Goal: Task Accomplishment & Management: Complete application form

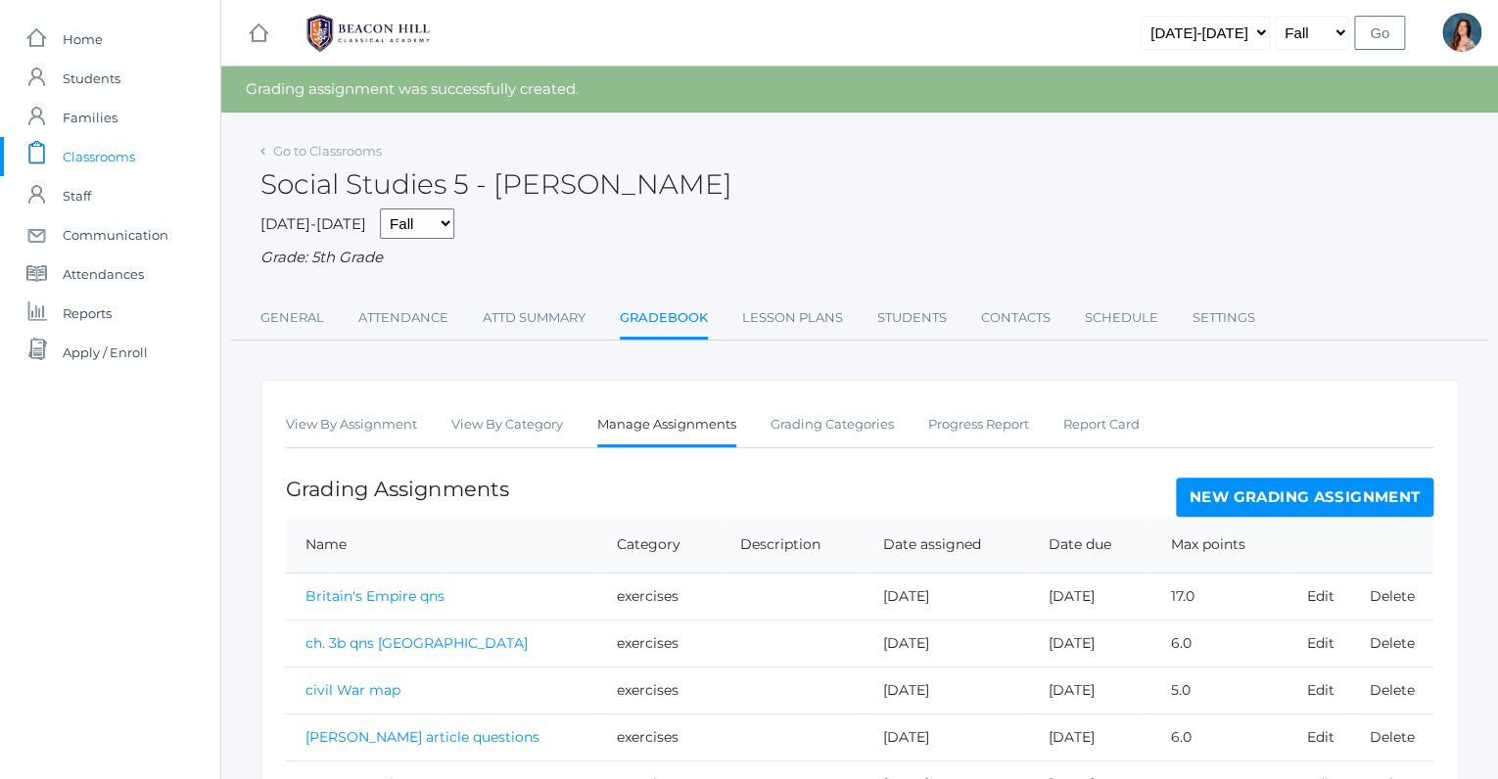
scroll to position [351, 0]
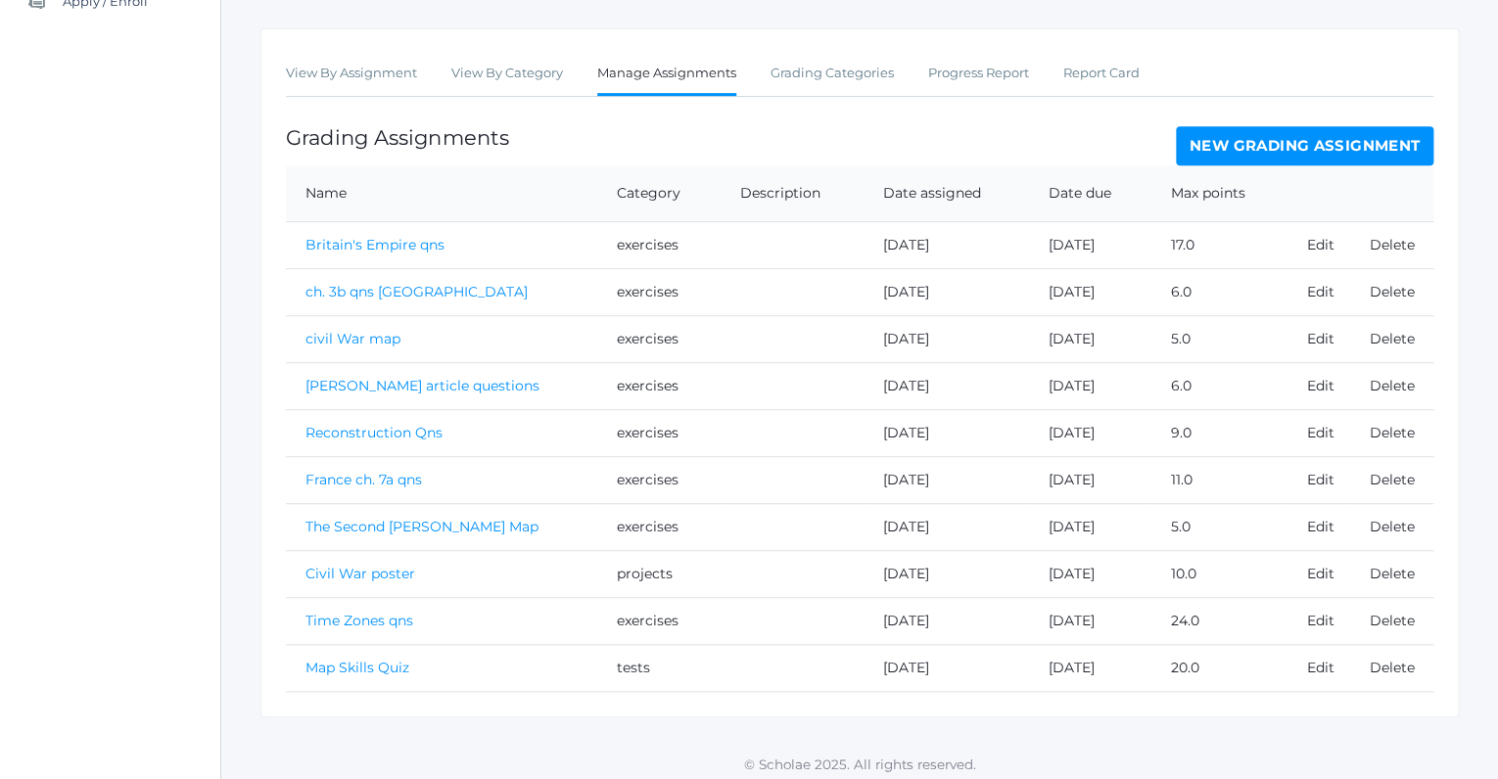
click at [344, 659] on link "Map Skills Quiz" at bounding box center [357, 668] width 104 height 18
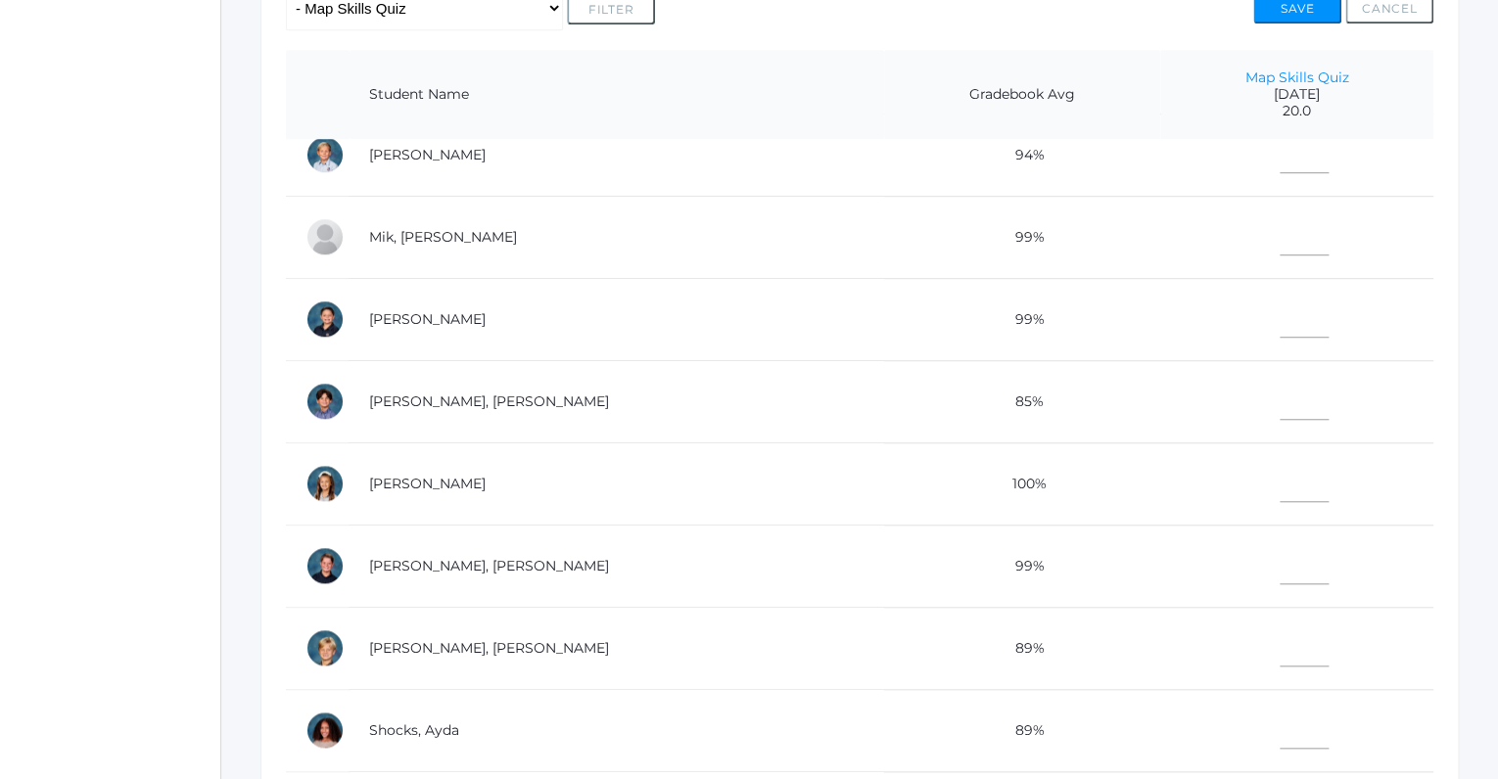
scroll to position [942, 0]
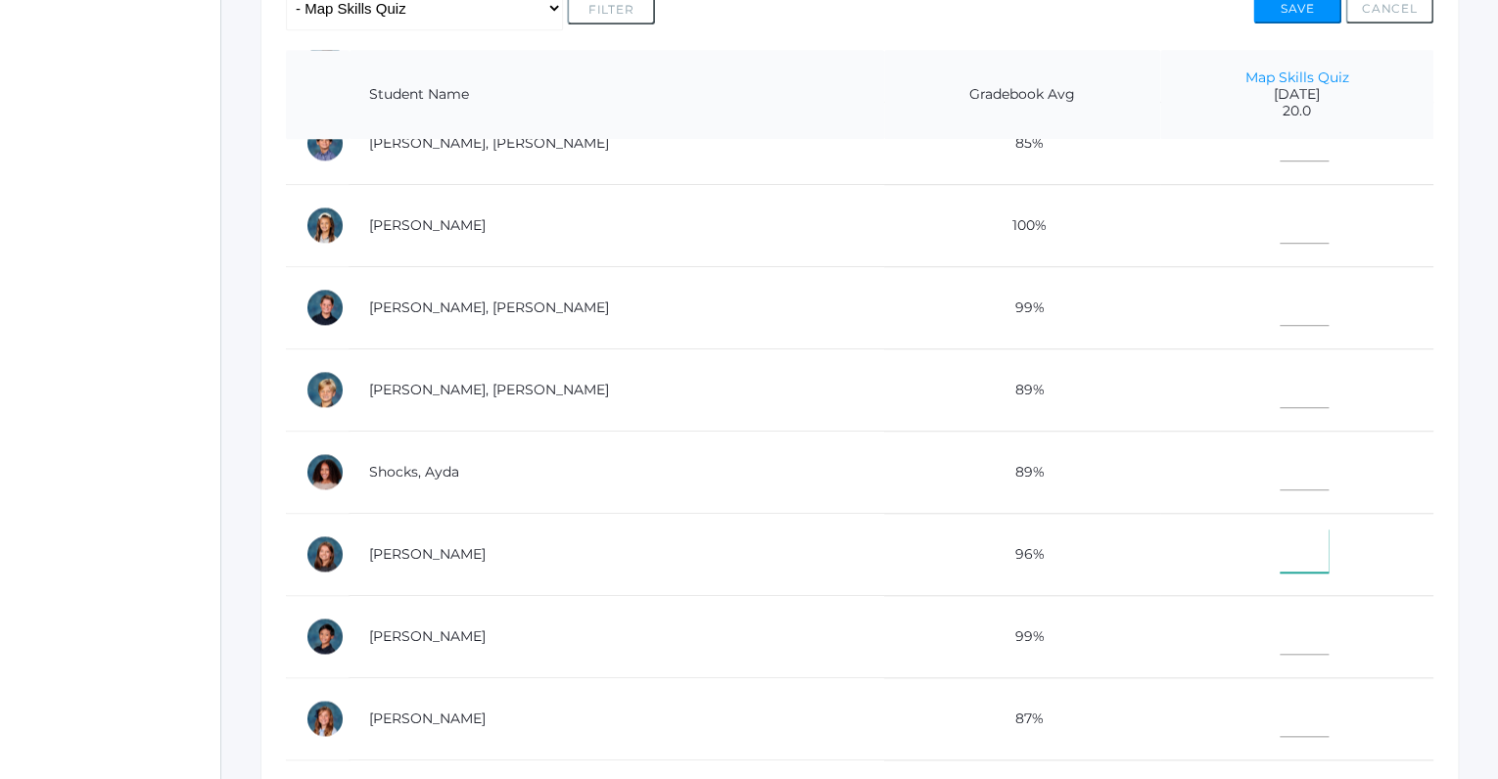
click at [1279, 557] on input"] "text" at bounding box center [1303, 551] width 49 height 44
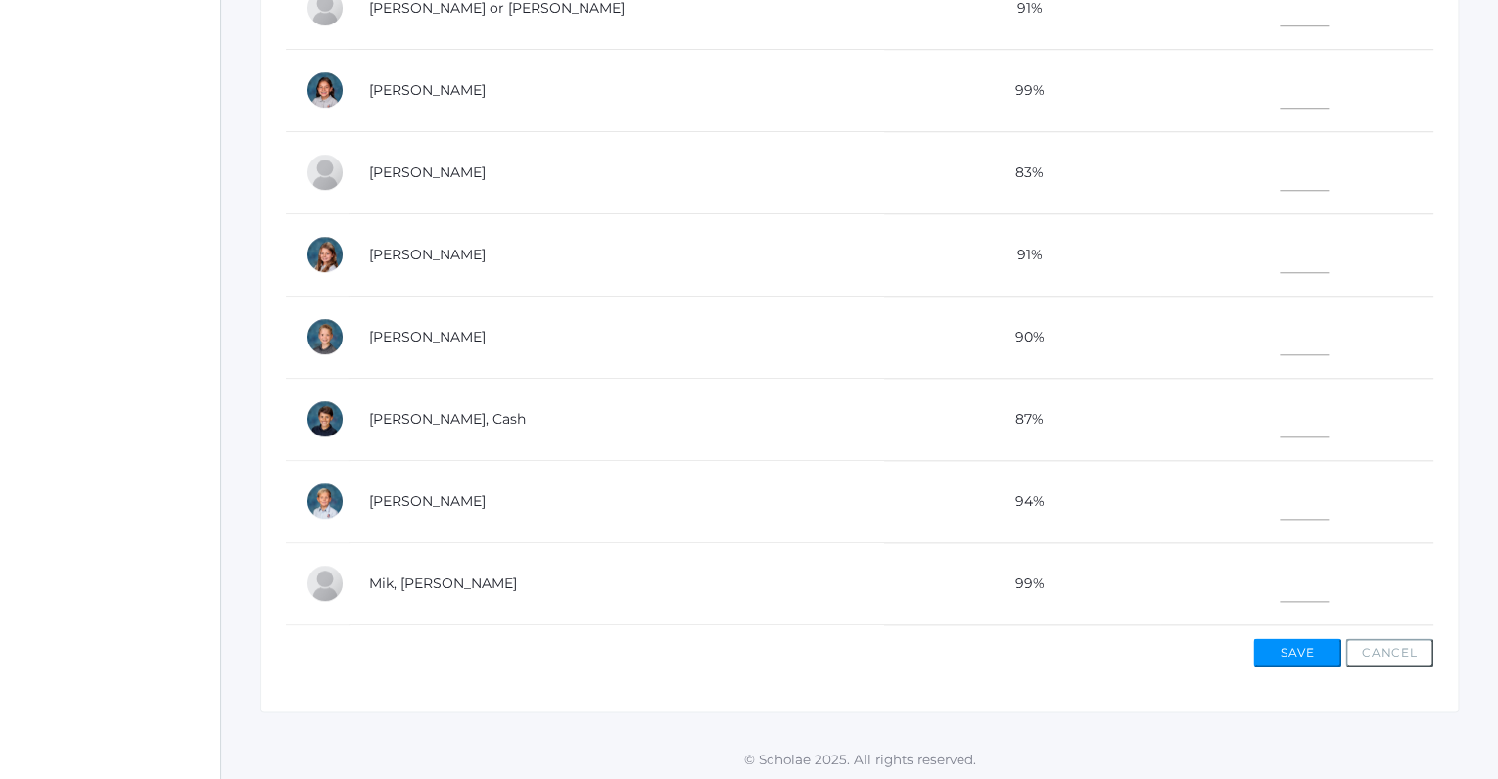
scroll to position [67, 0]
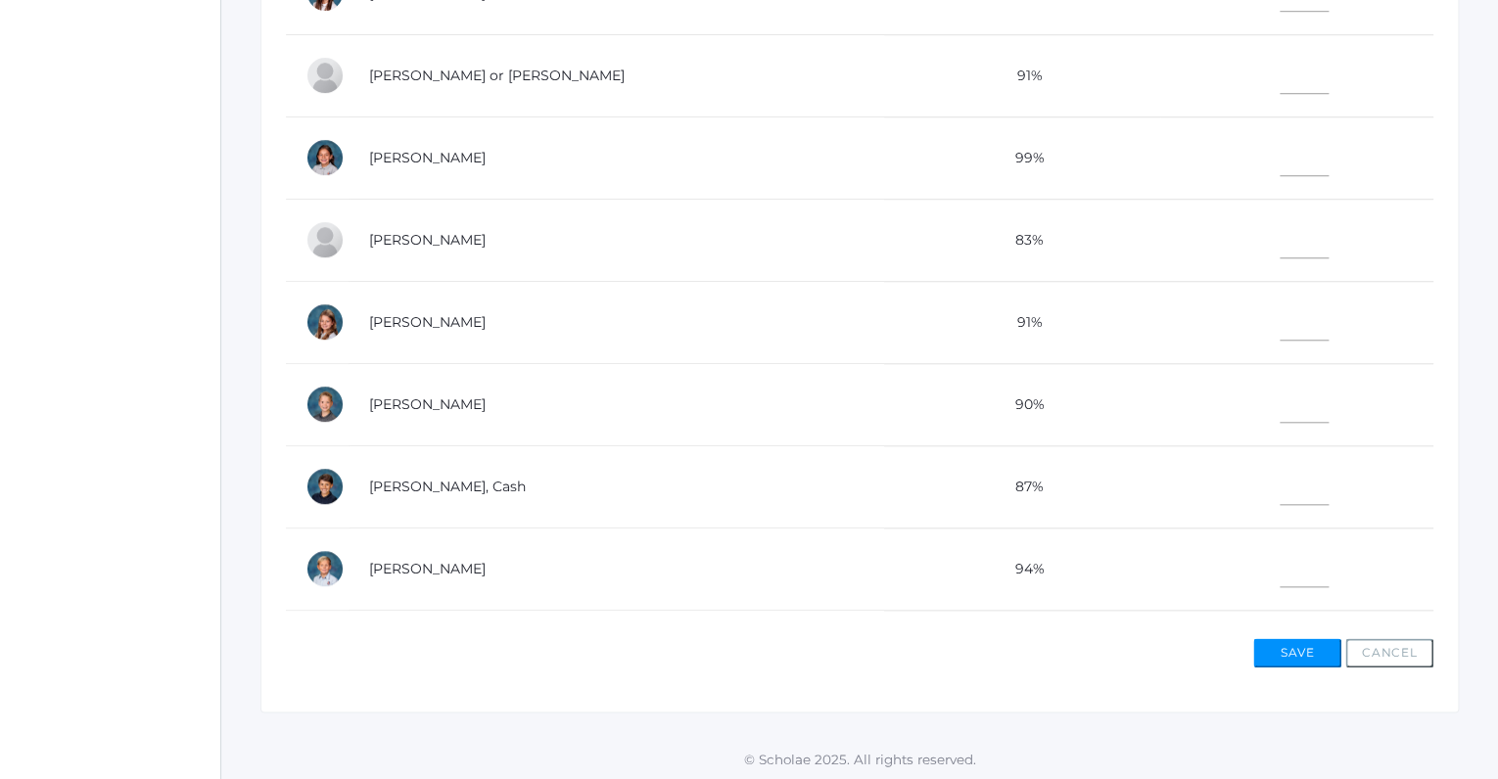
type input"] "19"
click at [1279, 557] on input"] "text" at bounding box center [1303, 565] width 49 height 44
drag, startPoint x: 1276, startPoint y: 557, endPoint x: 1276, endPoint y: 455, distance: 101.8
click at [1279, 543] on input"] "text" at bounding box center [1303, 565] width 49 height 44
click at [1279, 317] on input"] "text" at bounding box center [1303, 319] width 49 height 44
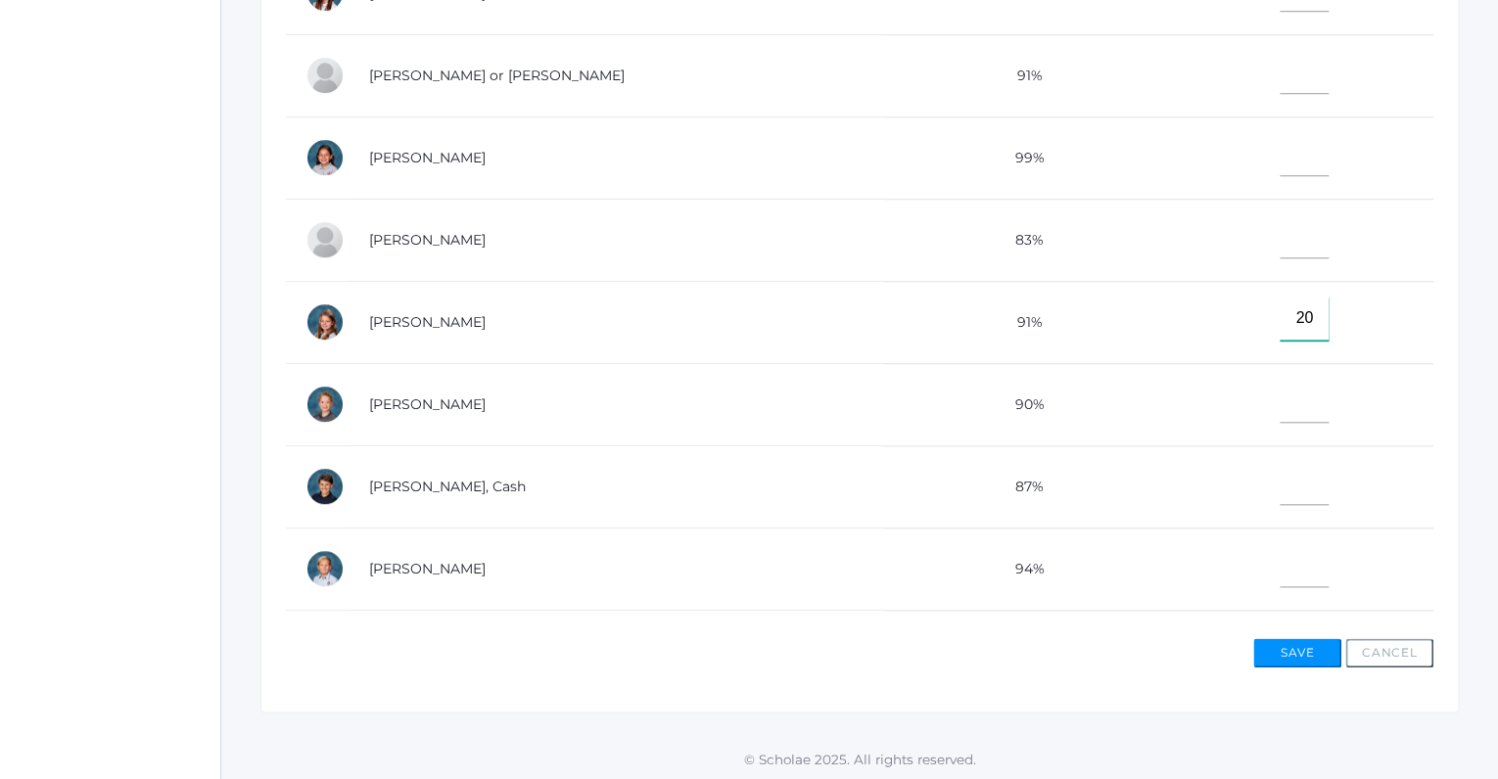
type input"] "20"
click at [1279, 491] on input"] "text" at bounding box center [1303, 483] width 49 height 44
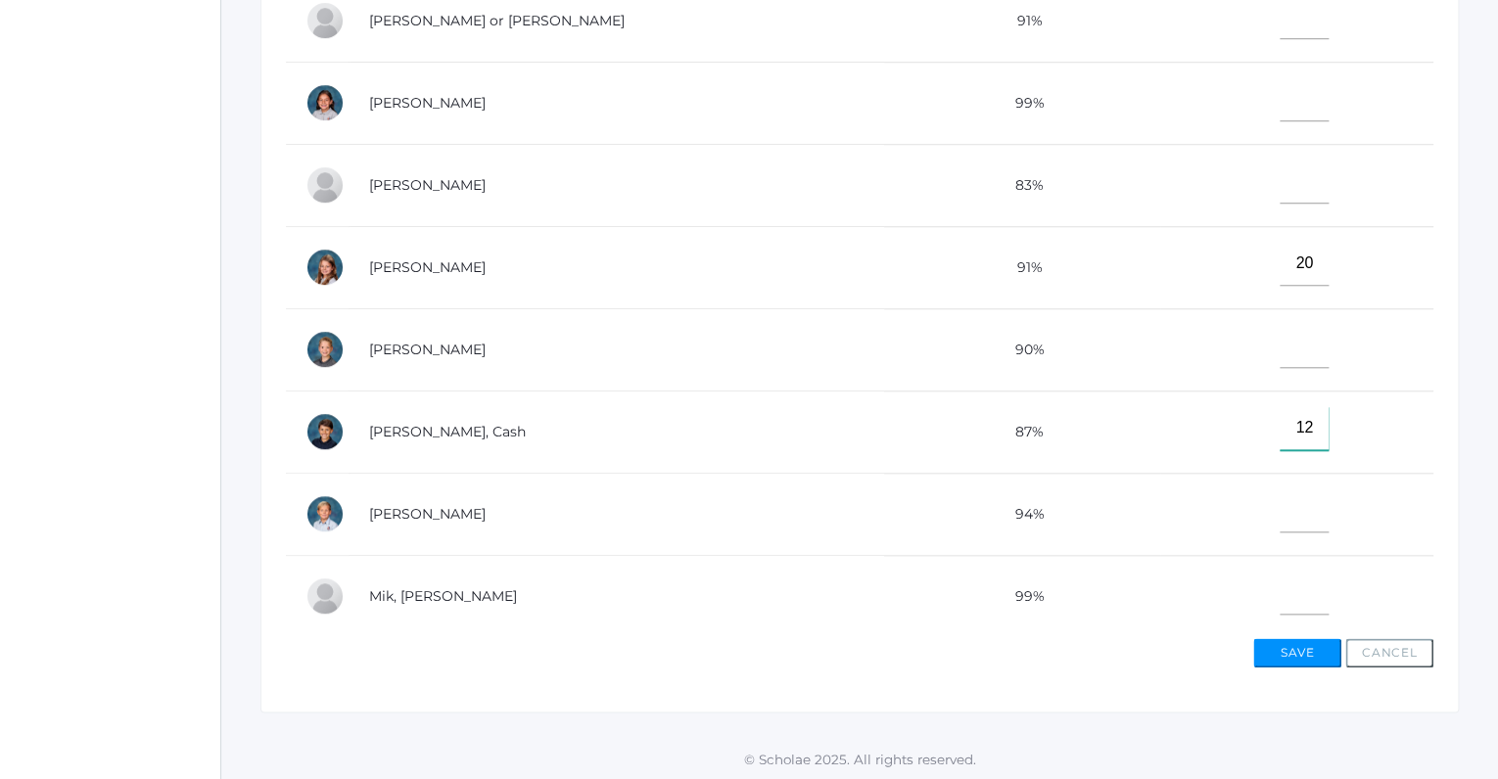
scroll to position [111, 0]
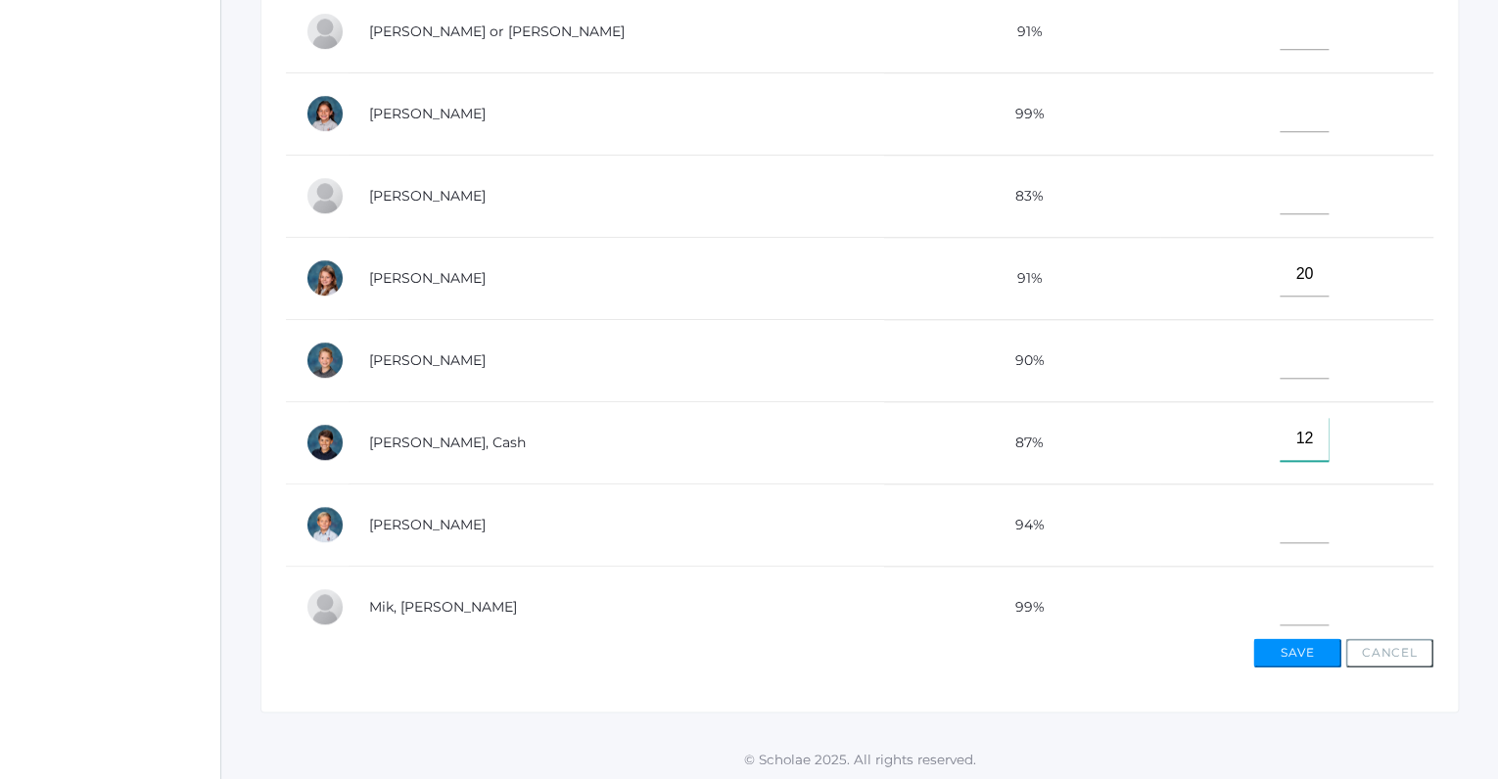
type input"] "12"
click at [1279, 525] on input"] "text" at bounding box center [1303, 521] width 49 height 44
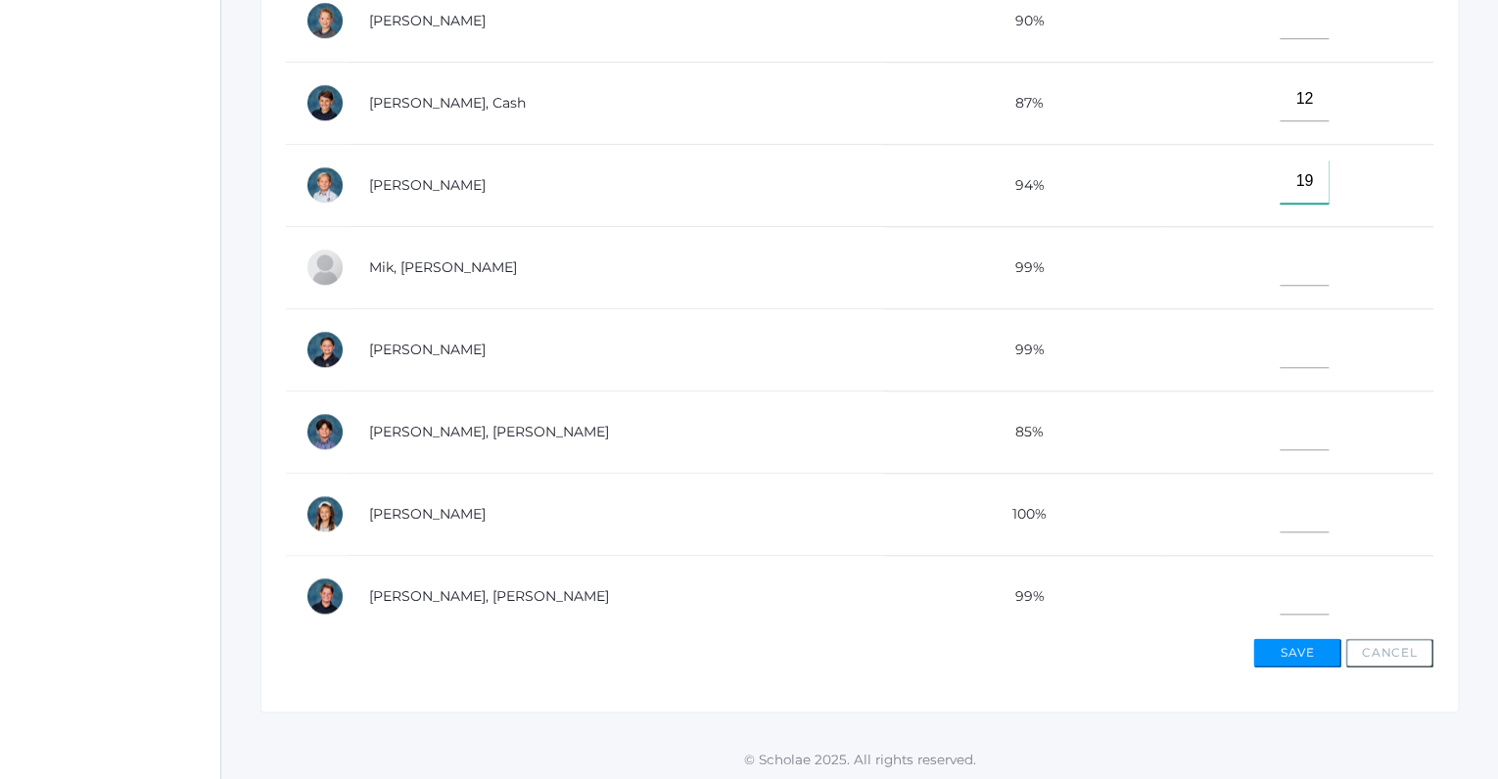
scroll to position [472, 0]
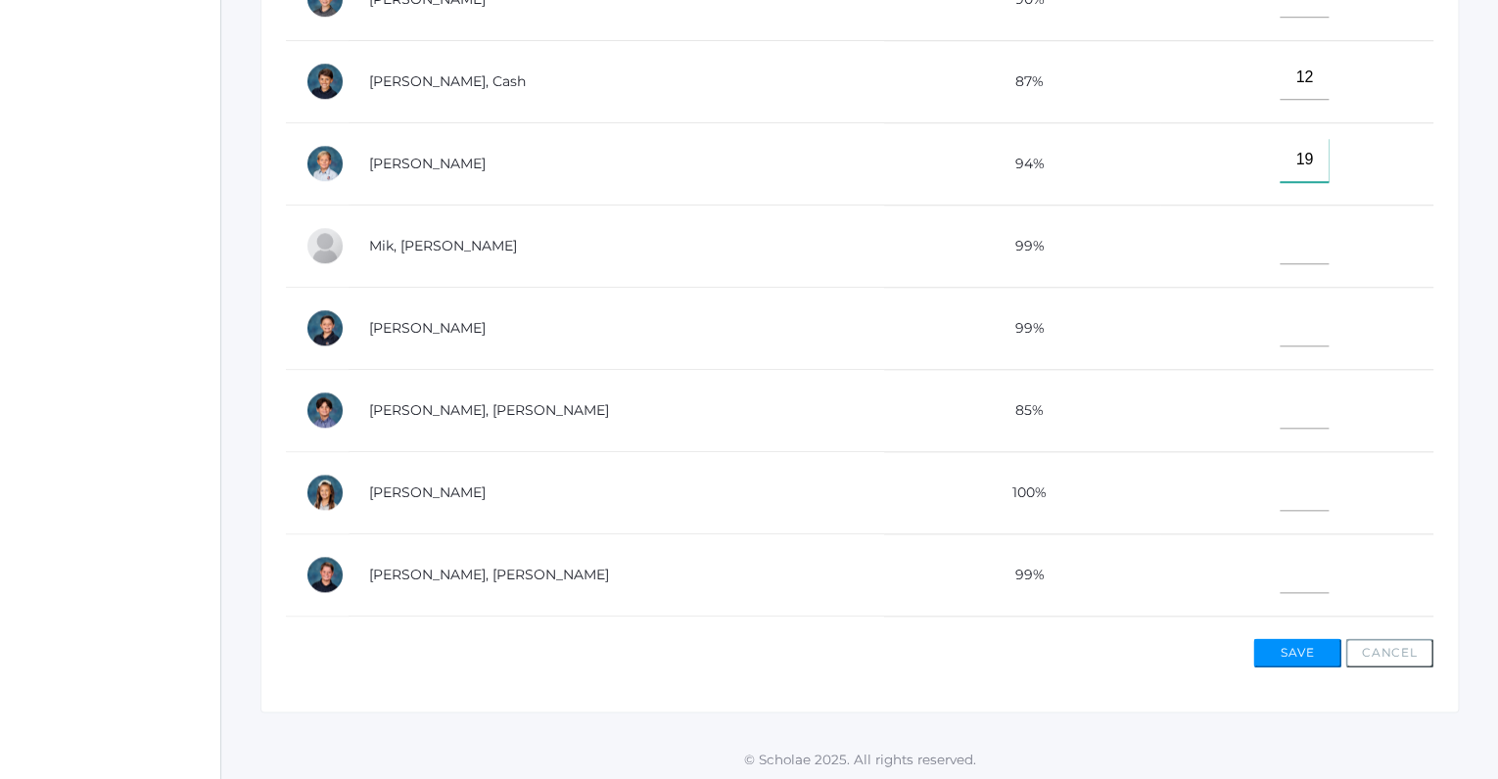
type input"] "19"
click at [1279, 562] on input"] "text" at bounding box center [1303, 571] width 49 height 44
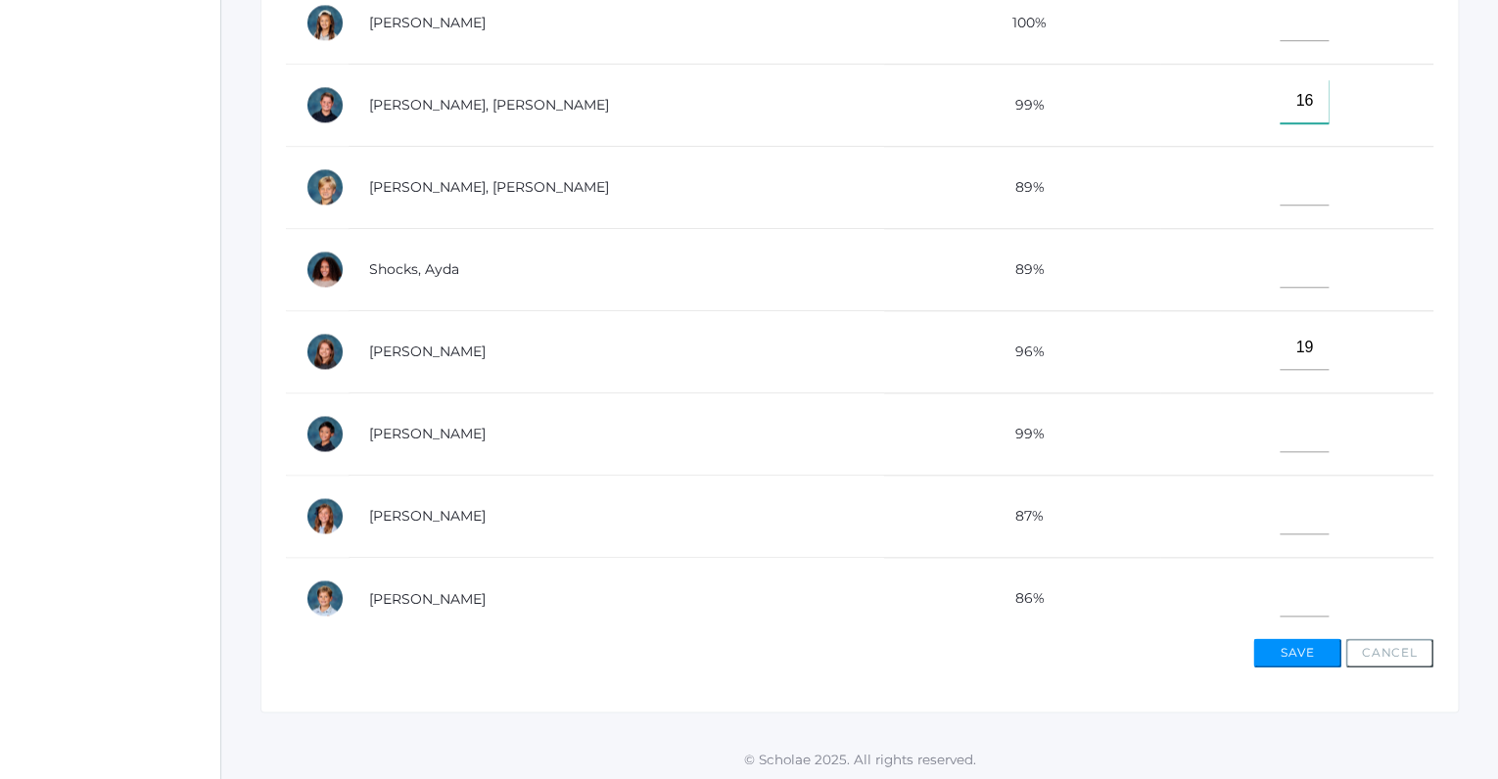
type input"] "16"
click at [1279, 597] on input"] "text" at bounding box center [1303, 595] width 49 height 44
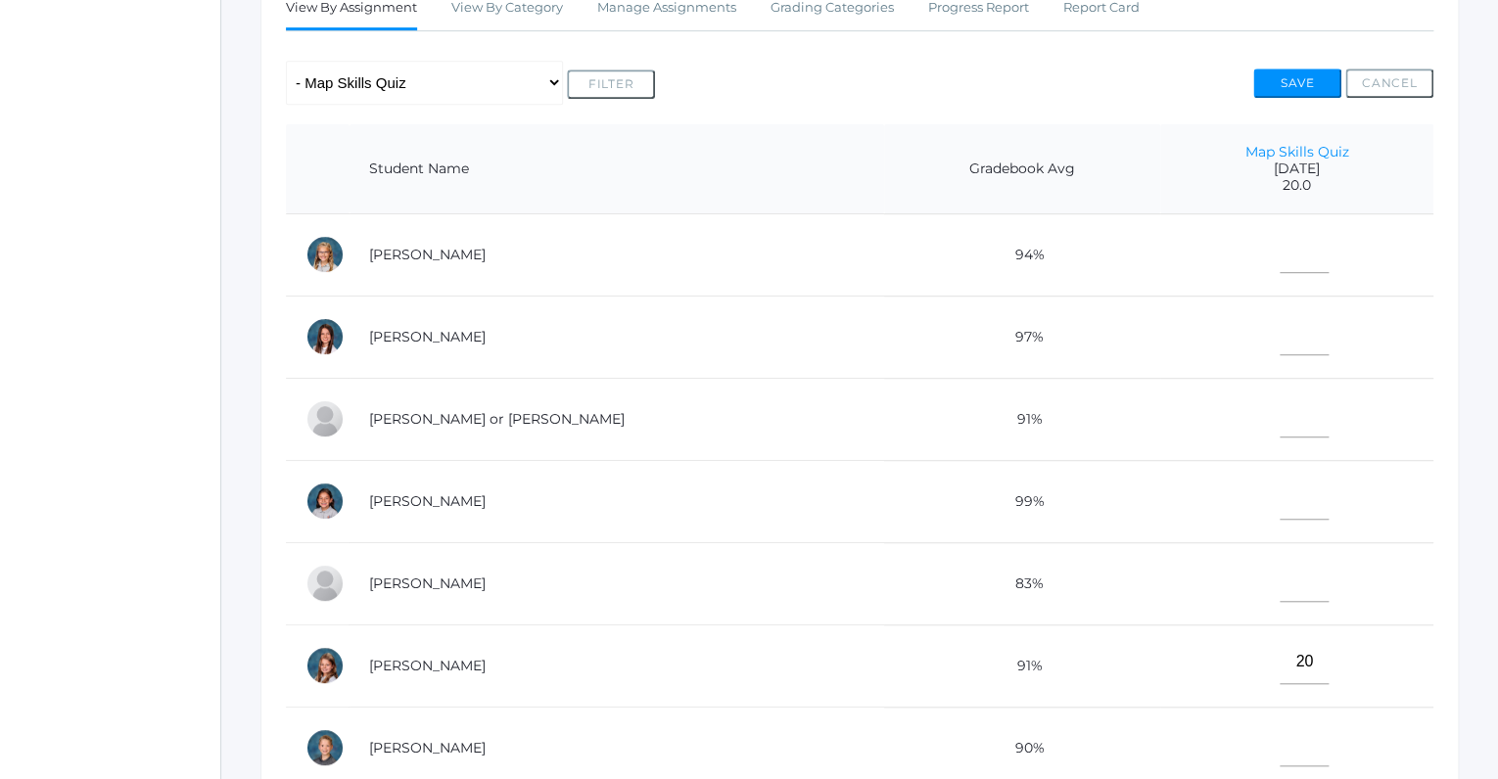
scroll to position [297, 0]
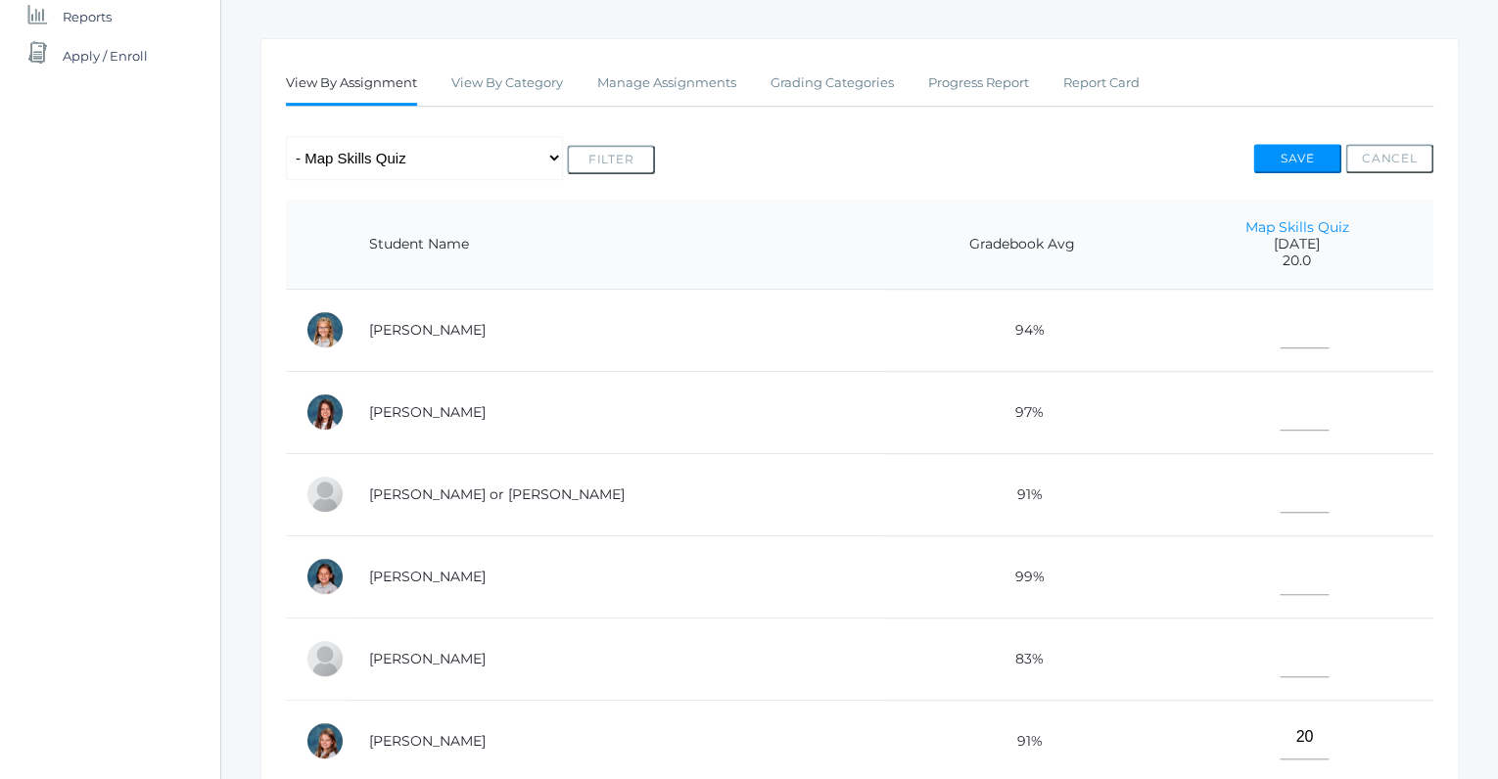
type input"] "15"
click at [1279, 409] on input"] "text" at bounding box center [1303, 409] width 49 height 44
type input"] "18"
click at [1279, 333] on input"] "text" at bounding box center [1303, 326] width 49 height 44
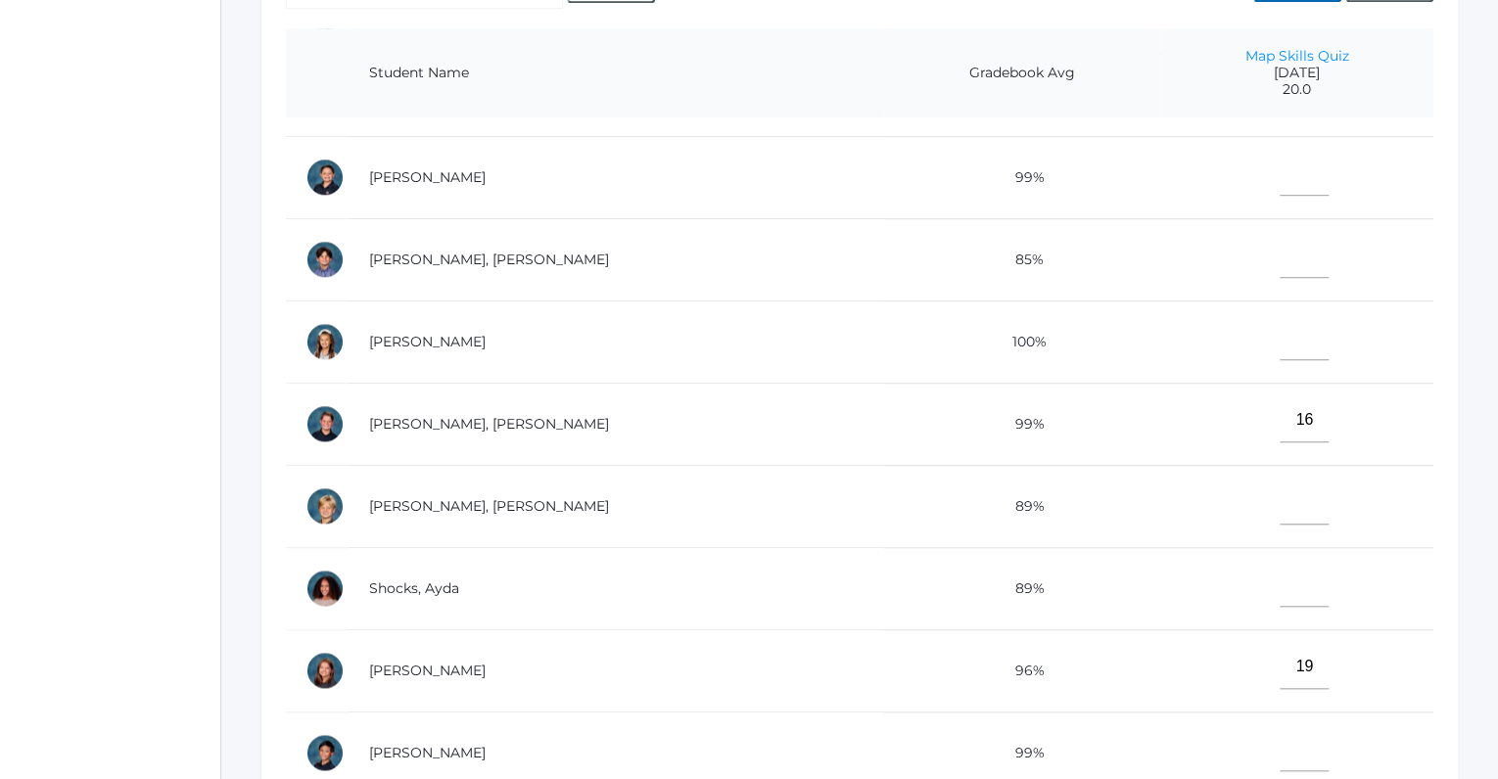
scroll to position [771, 0]
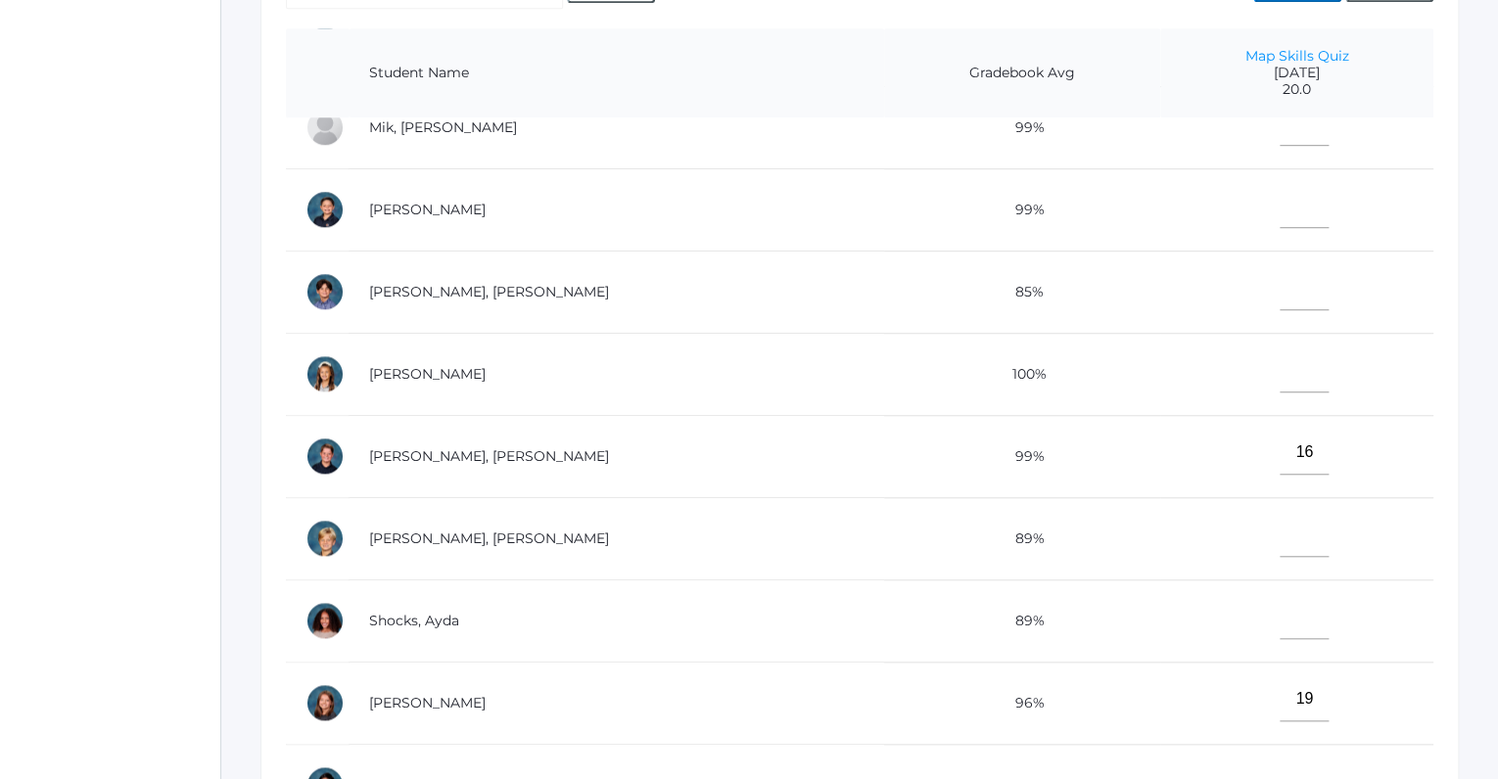
type input"] "20"
click at [1279, 197] on input"] "text" at bounding box center [1303, 206] width 49 height 44
type input"] "20"
drag, startPoint x: 1271, startPoint y: 250, endPoint x: 1271, endPoint y: 273, distance: 23.5
click at [1271, 273] on td at bounding box center [1296, 292] width 273 height 82
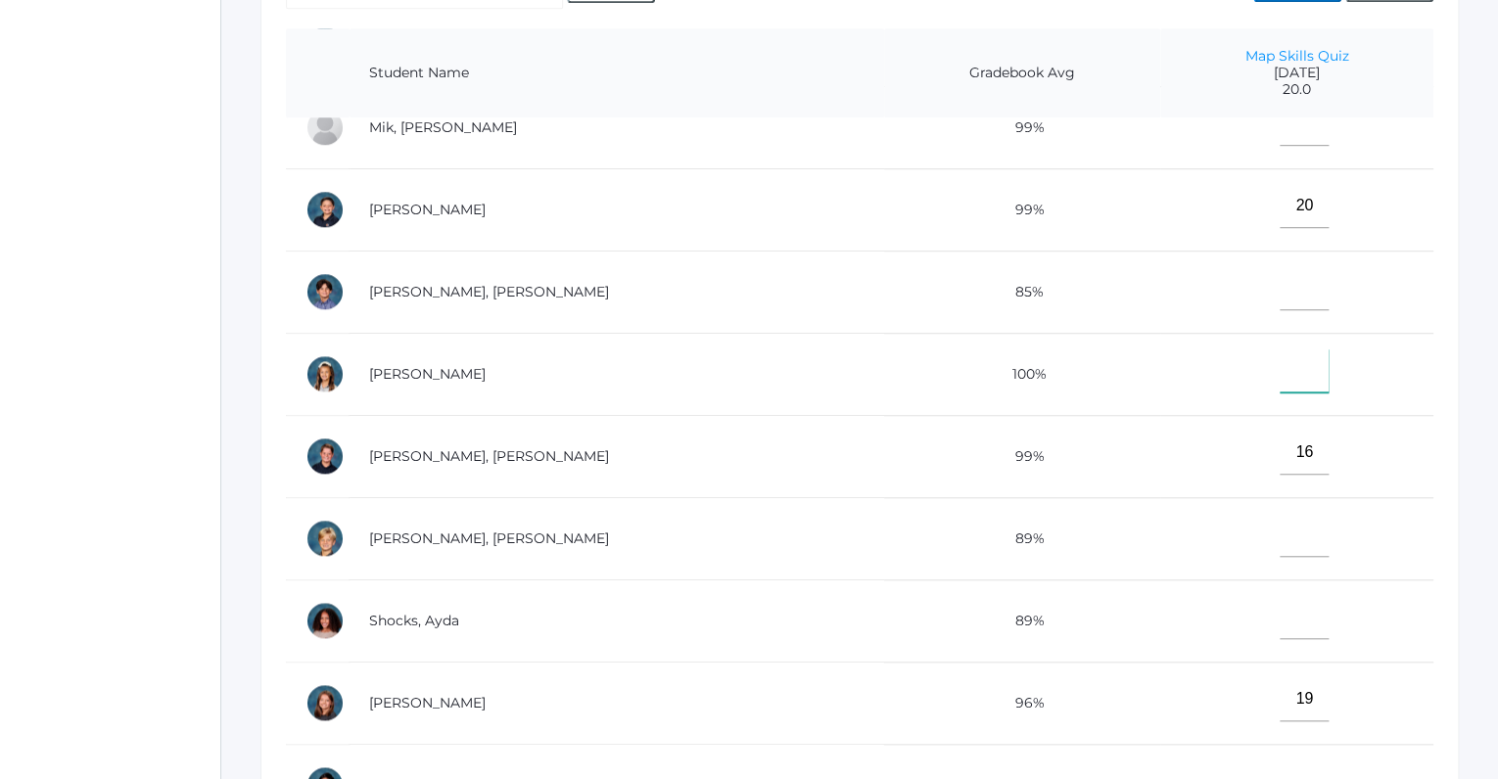
click at [1279, 362] on input"] "text" at bounding box center [1303, 370] width 49 height 44
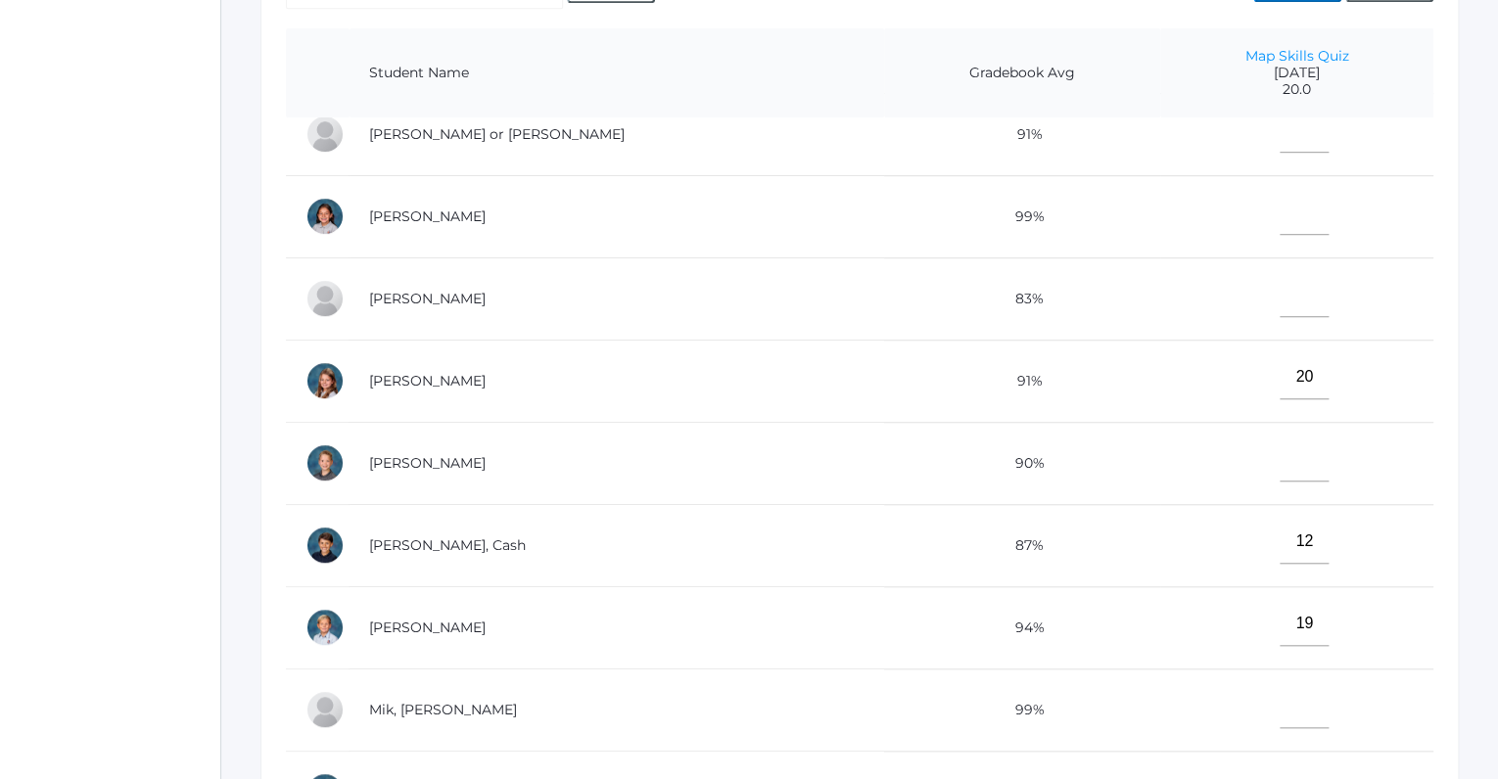
scroll to position [184, 0]
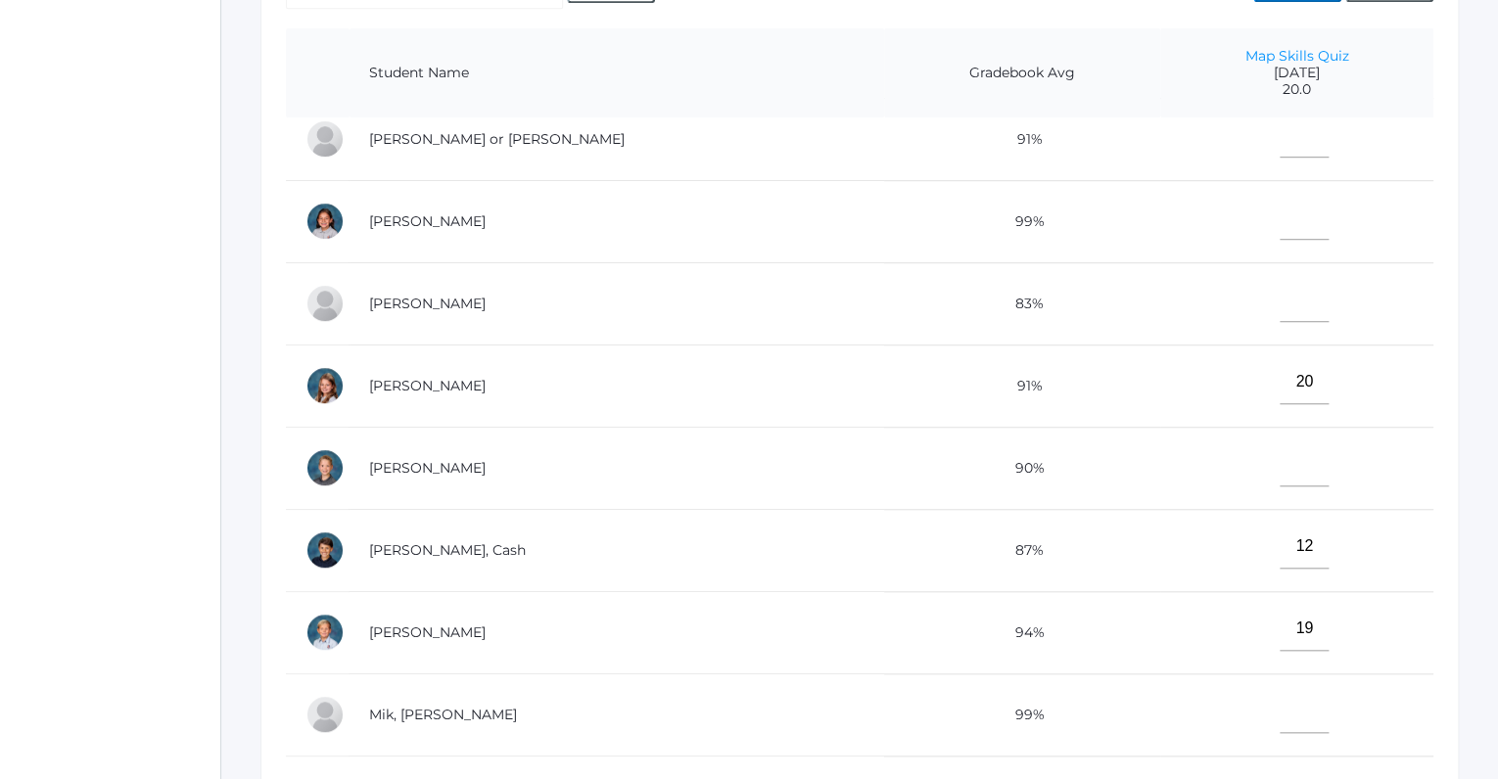
type input"] "16"
click at [1279, 221] on input"] "text" at bounding box center [1303, 218] width 49 height 44
drag, startPoint x: 1263, startPoint y: 221, endPoint x: 1228, endPoint y: 329, distance: 113.0
click at [1279, 240] on input"] "17" at bounding box center [1303, 218] width 49 height 44
type input"] "17"
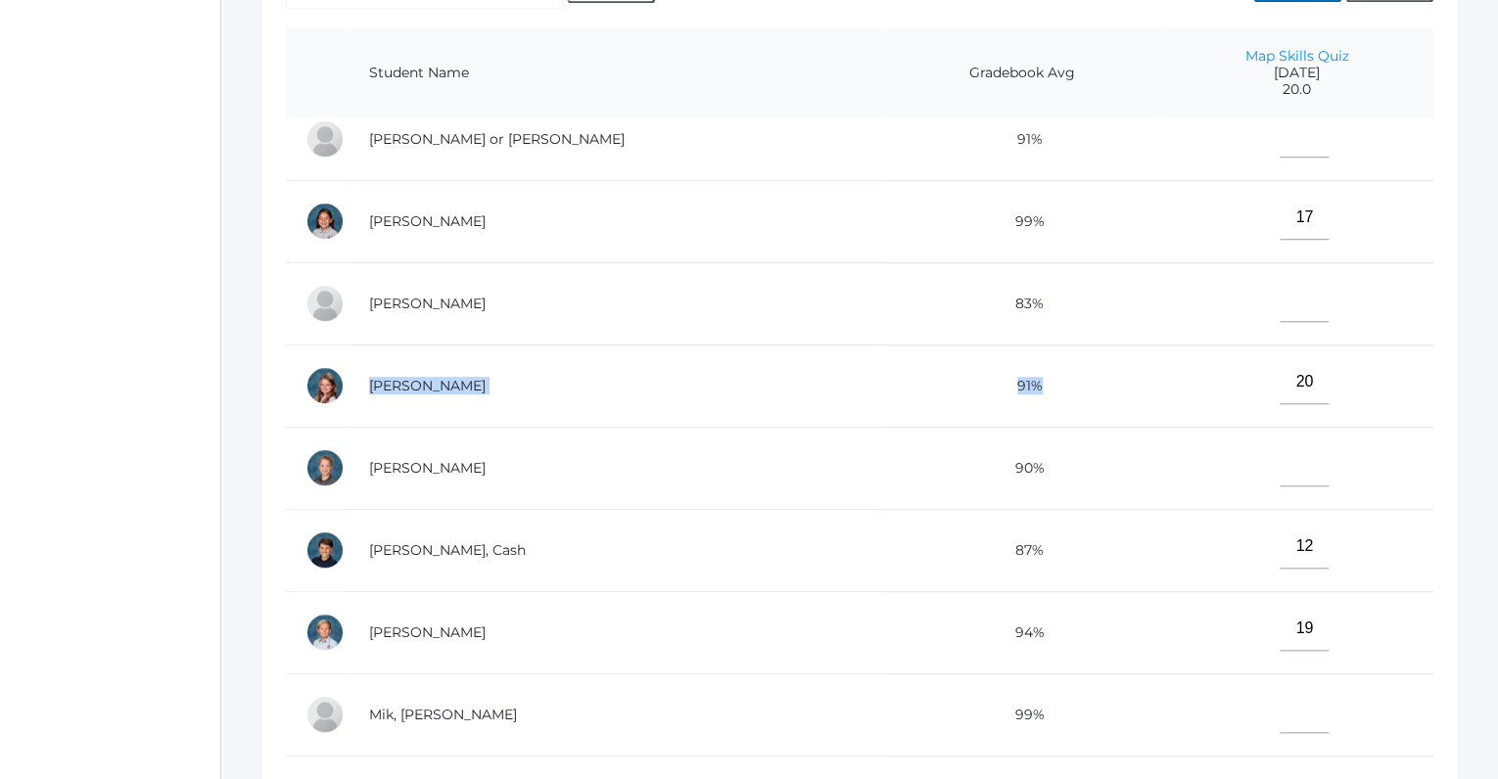
drag, startPoint x: 1228, startPoint y: 329, endPoint x: 1218, endPoint y: 409, distance: 81.0
click at [1218, 409] on tbody "Albanese, Paige 94% 20 Carpenter, Grace 97% 18 Cope, Thomas or Tom 91% Ewing, E…" at bounding box center [859, 755] width 1147 height 1644
drag, startPoint x: 1218, startPoint y: 409, endPoint x: 1218, endPoint y: 423, distance: 13.7
click at [1218, 423] on tbody "Albanese, Paige 94% 20 Carpenter, Grace 97% 18 Cope, Thomas or Tom 91% Ewing, E…" at bounding box center [859, 755] width 1147 height 1644
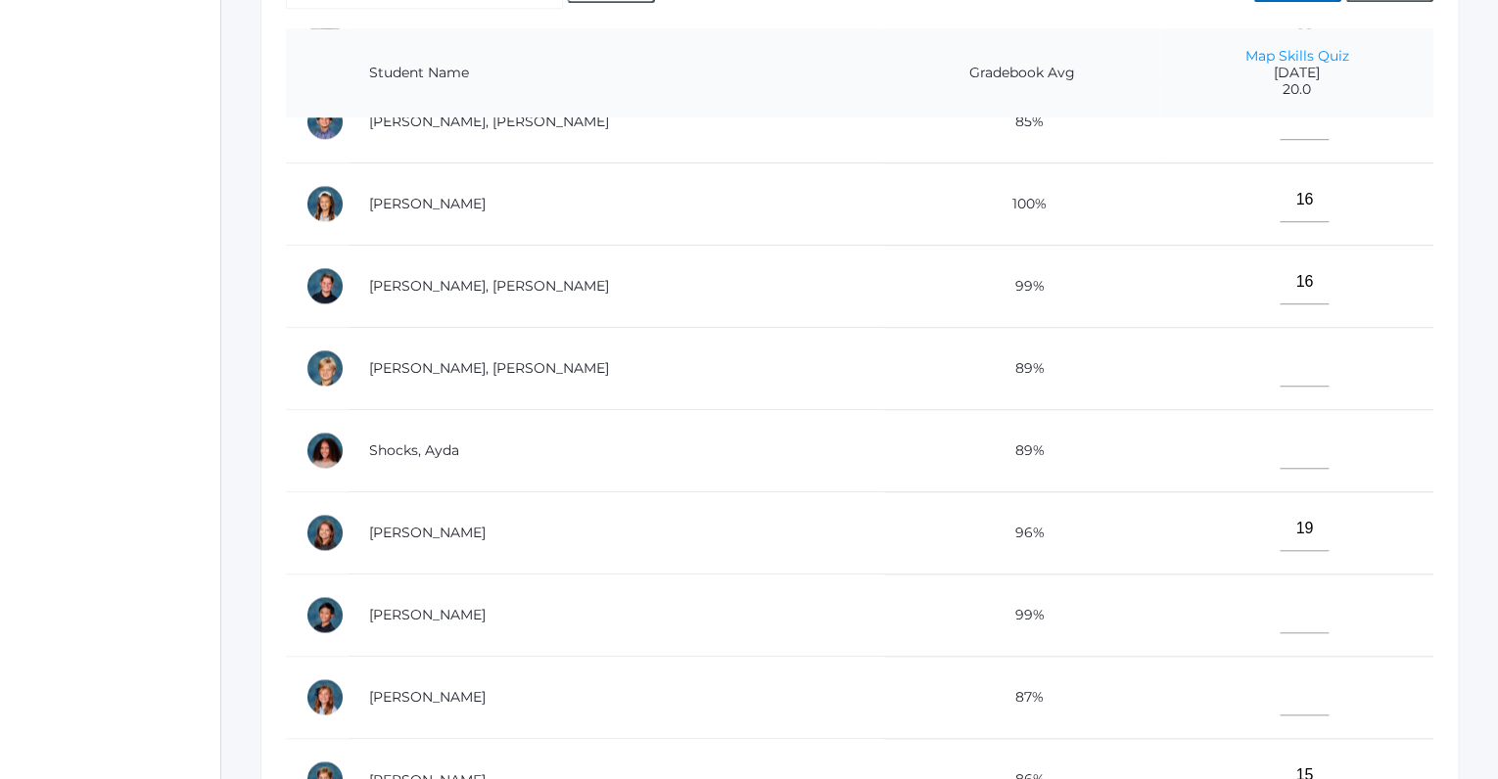
scroll to position [525, 0]
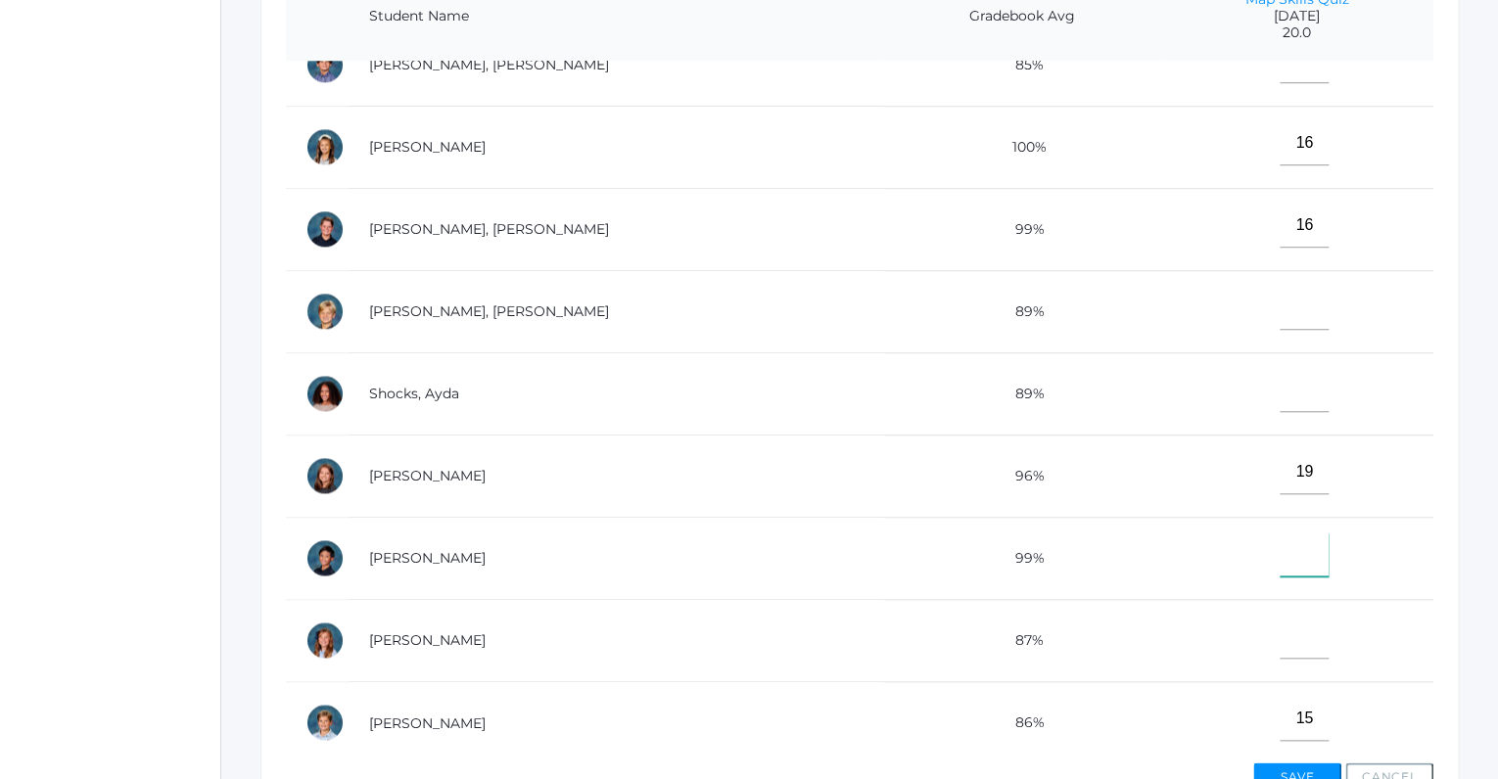
click at [1279, 545] on input"] "text" at bounding box center [1303, 554] width 49 height 44
type input"] "19"
click at [1279, 644] on input"] "text" at bounding box center [1303, 637] width 49 height 44
type input"] "17"
click at [1279, 384] on input"] "text" at bounding box center [1303, 390] width 49 height 44
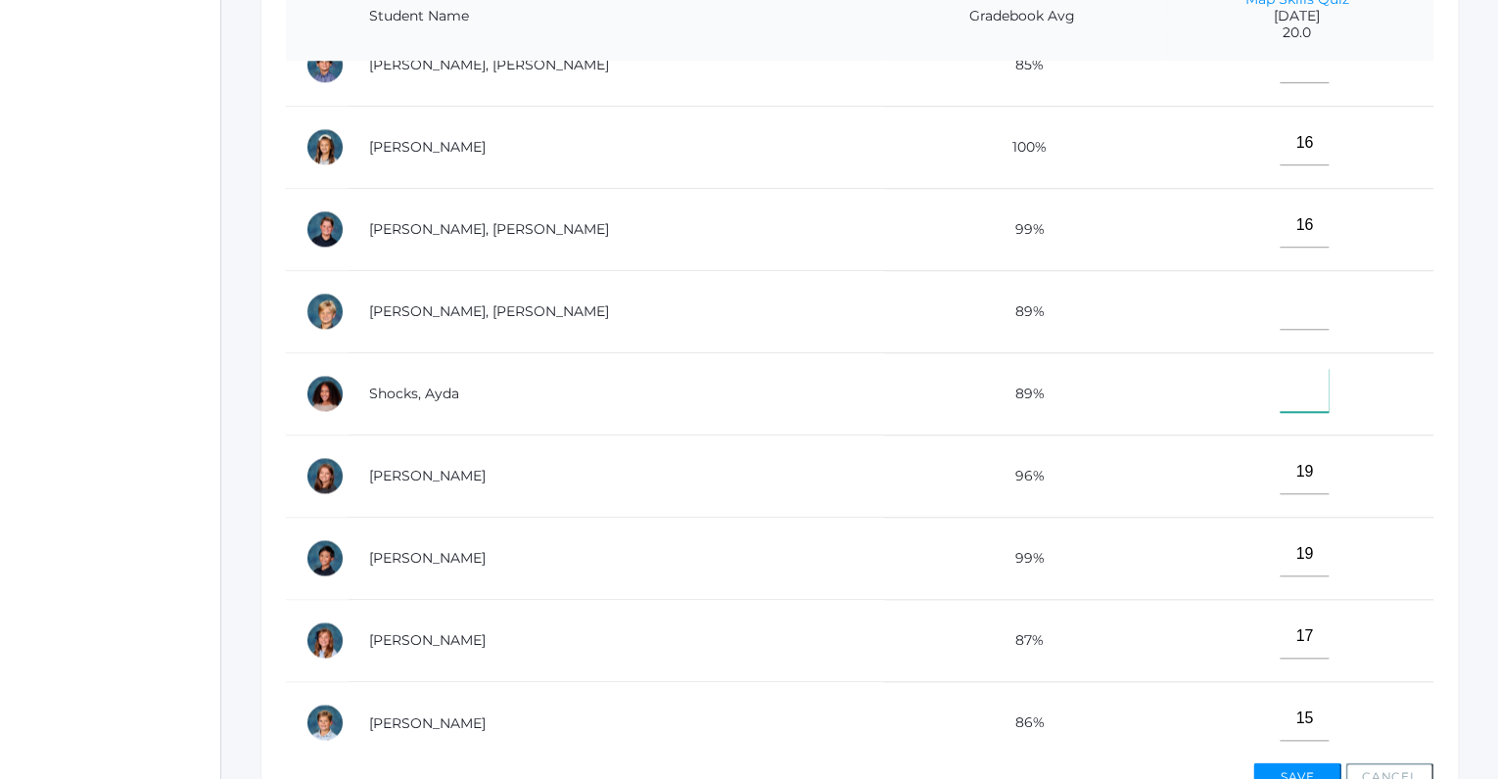
scroll to position [649, 0]
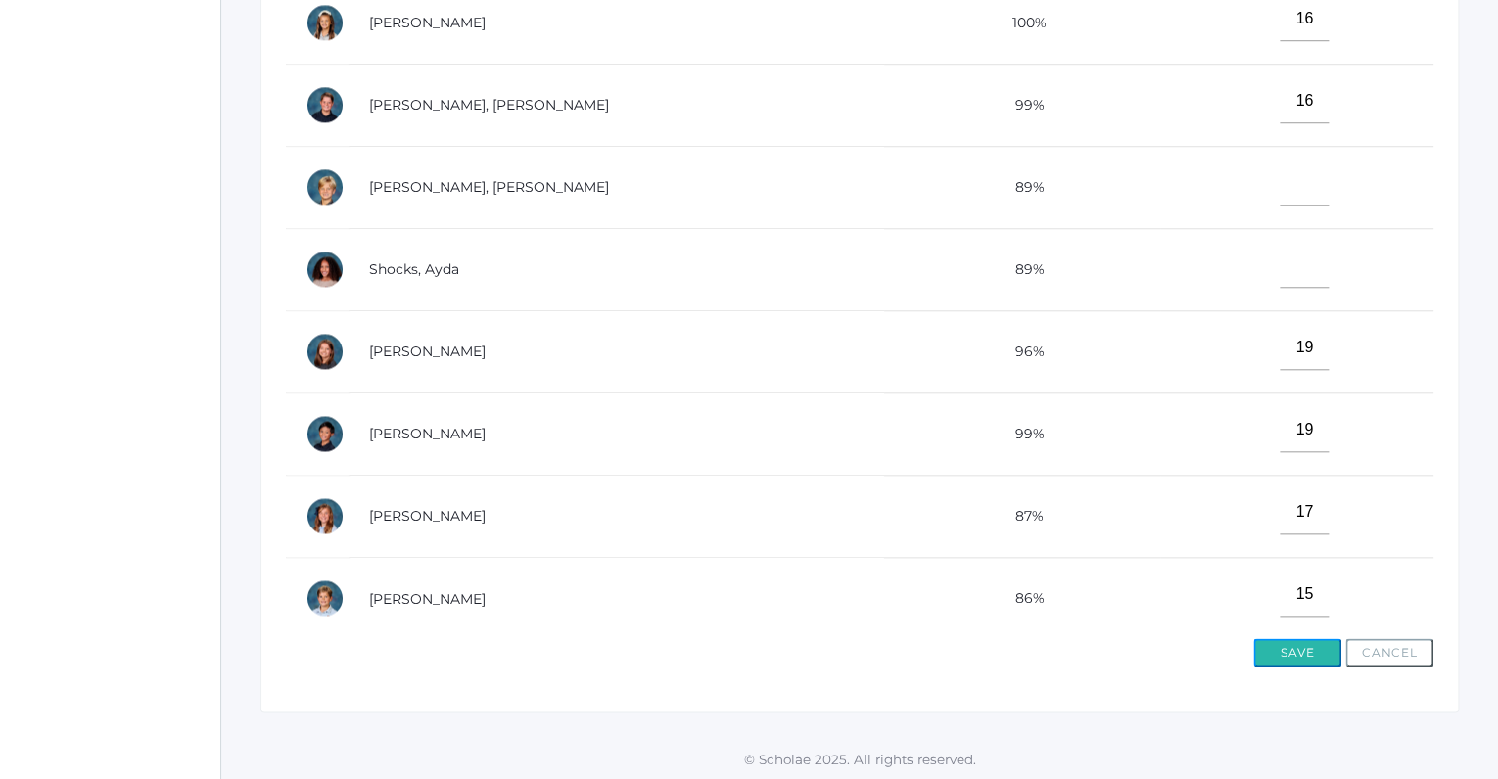
click at [1279, 649] on button "Save" at bounding box center [1297, 652] width 88 height 29
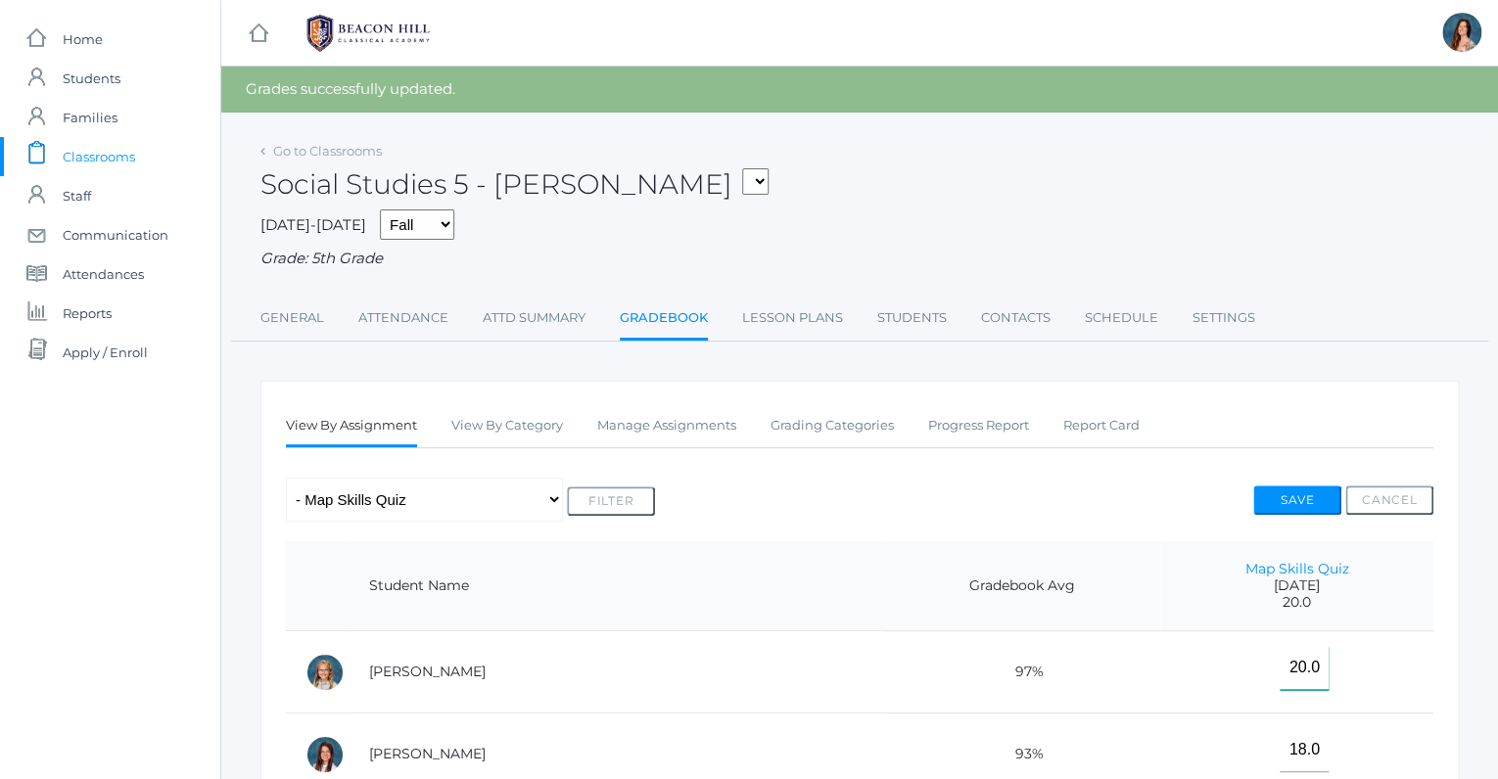
click at [1279, 649] on input"] "20.0" at bounding box center [1303, 668] width 49 height 44
click at [803, 229] on div "[DATE]-[DATE] Fall Spring Grade: 5th Grade" at bounding box center [859, 239] width 1198 height 61
